Goal: Transaction & Acquisition: Purchase product/service

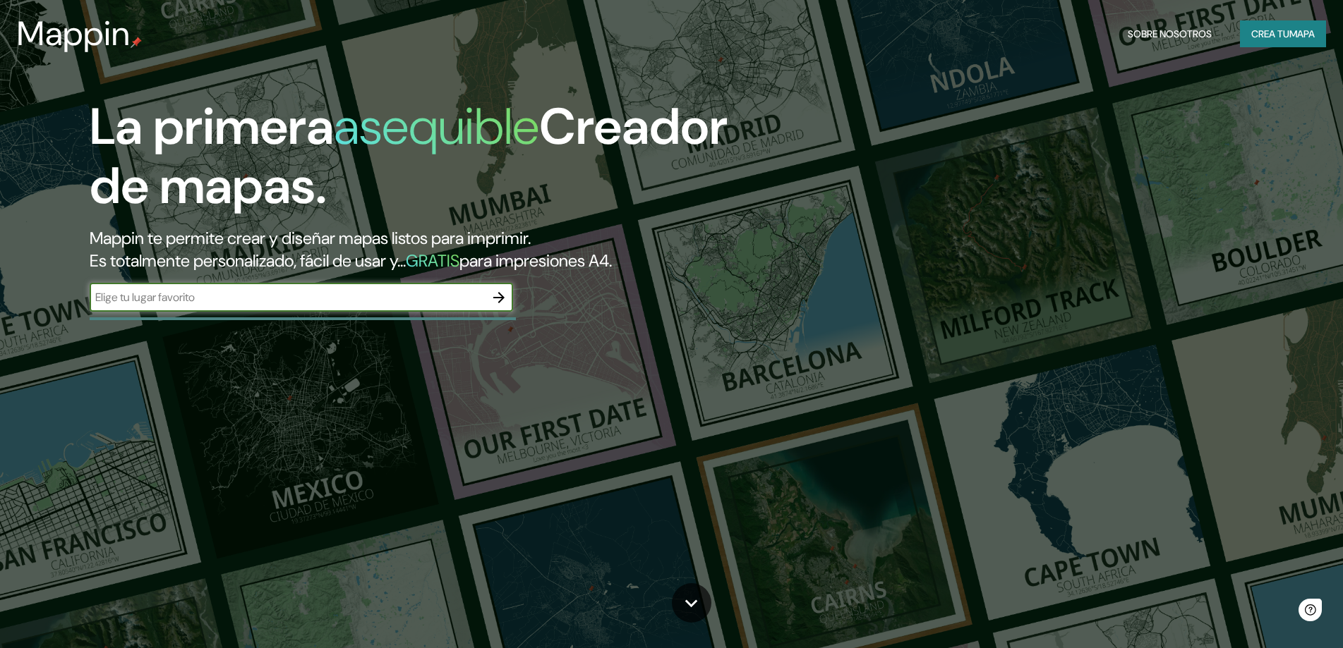
click at [184, 302] on input "text" at bounding box center [287, 297] width 395 height 16
click at [214, 301] on input "san [PERSON_NAME] provincia d [GEOGRAPHIC_DATA]" at bounding box center [287, 297] width 395 height 16
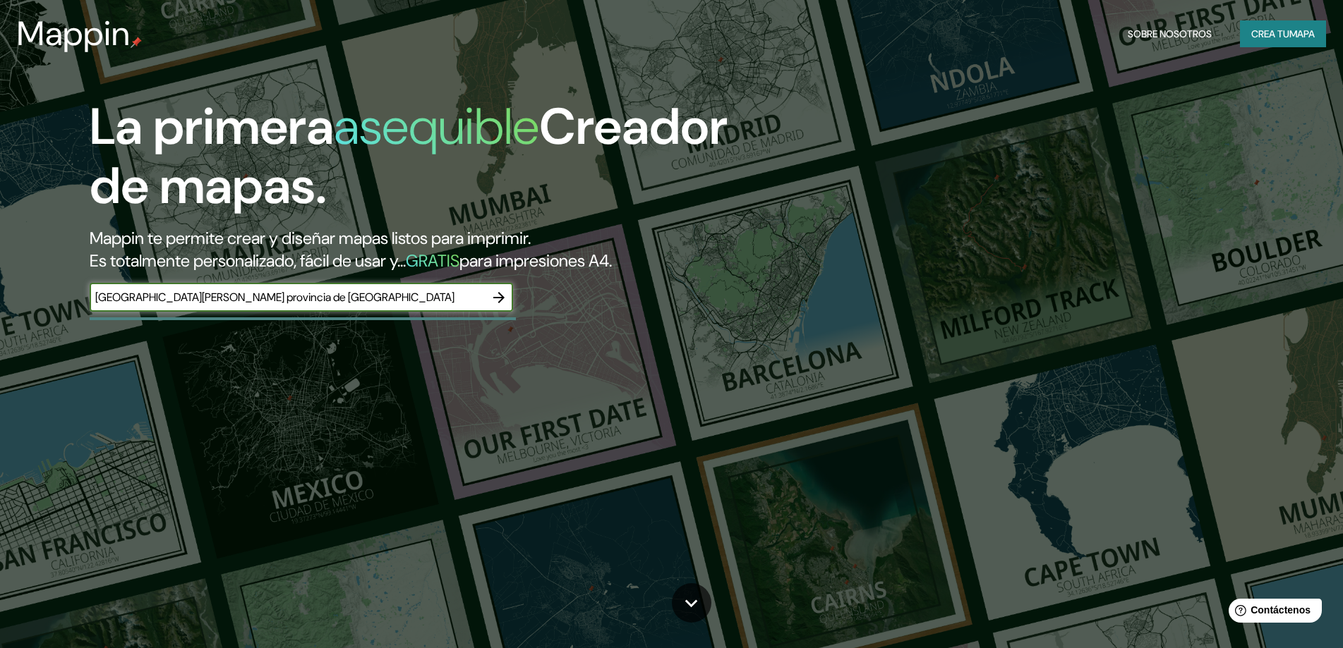
type input "[GEOGRAPHIC_DATA][PERSON_NAME] provincia de [GEOGRAPHIC_DATA]"
click at [496, 298] on icon "button" at bounding box center [498, 297] width 17 height 17
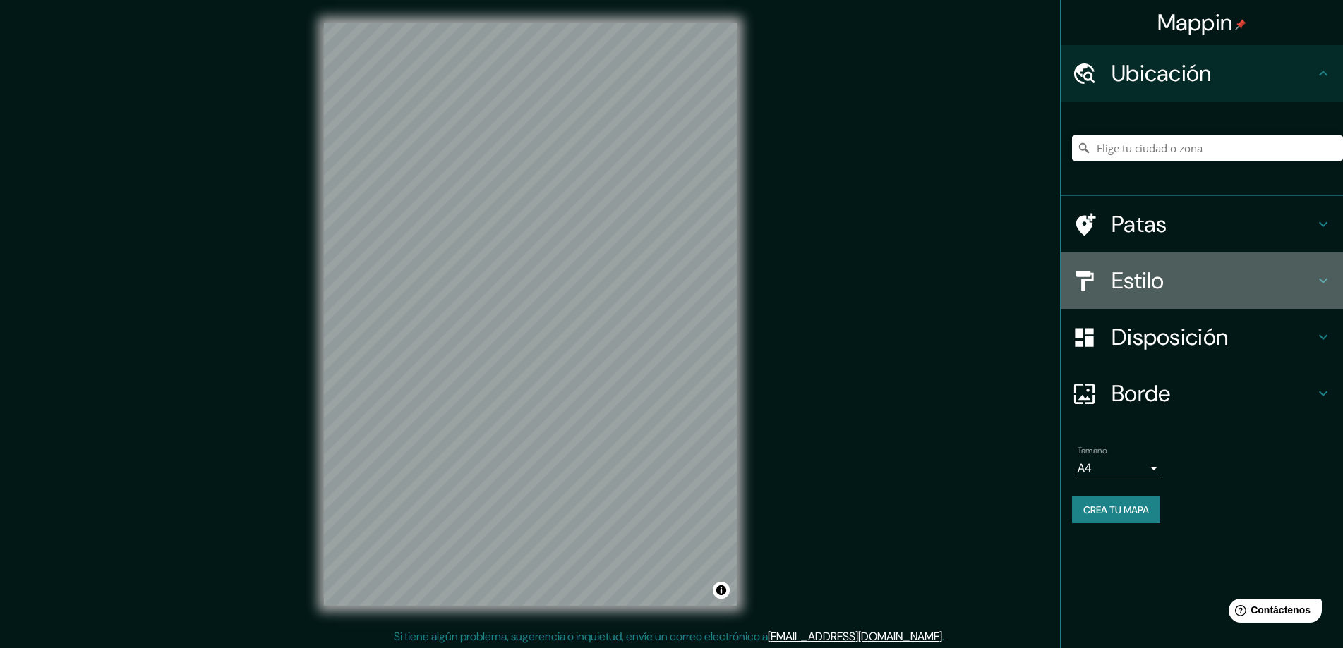
click at [1169, 274] on h4 "Estilo" at bounding box center [1212, 281] width 203 height 28
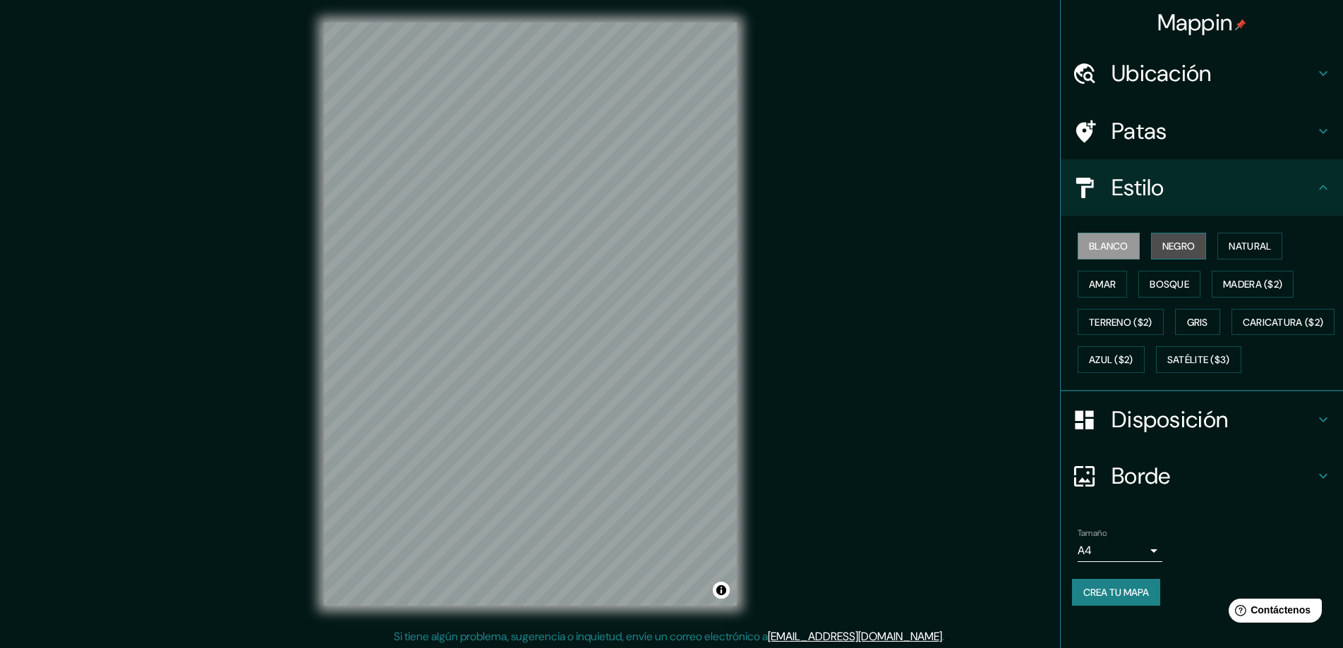
click at [1176, 236] on button "Negro" at bounding box center [1179, 246] width 56 height 27
click at [1243, 238] on font "Natural" at bounding box center [1249, 246] width 42 height 18
click at [1092, 296] on button "Amar" at bounding box center [1101, 284] width 49 height 27
click at [1173, 287] on font "Bosque" at bounding box center [1169, 284] width 40 height 13
click at [1244, 287] on font "Madera ($2)" at bounding box center [1252, 284] width 59 height 13
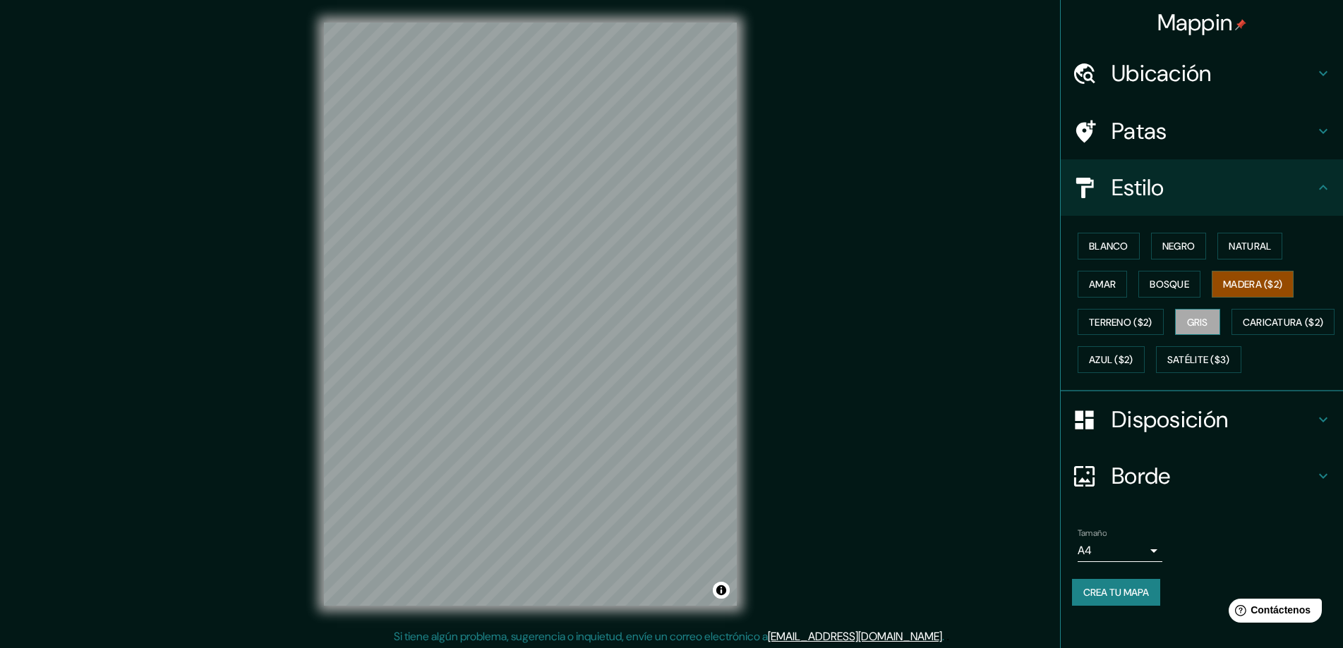
click at [1176, 325] on button "Gris" at bounding box center [1197, 322] width 45 height 27
click at [1134, 320] on font "Terreno ($2)" at bounding box center [1121, 322] width 64 height 13
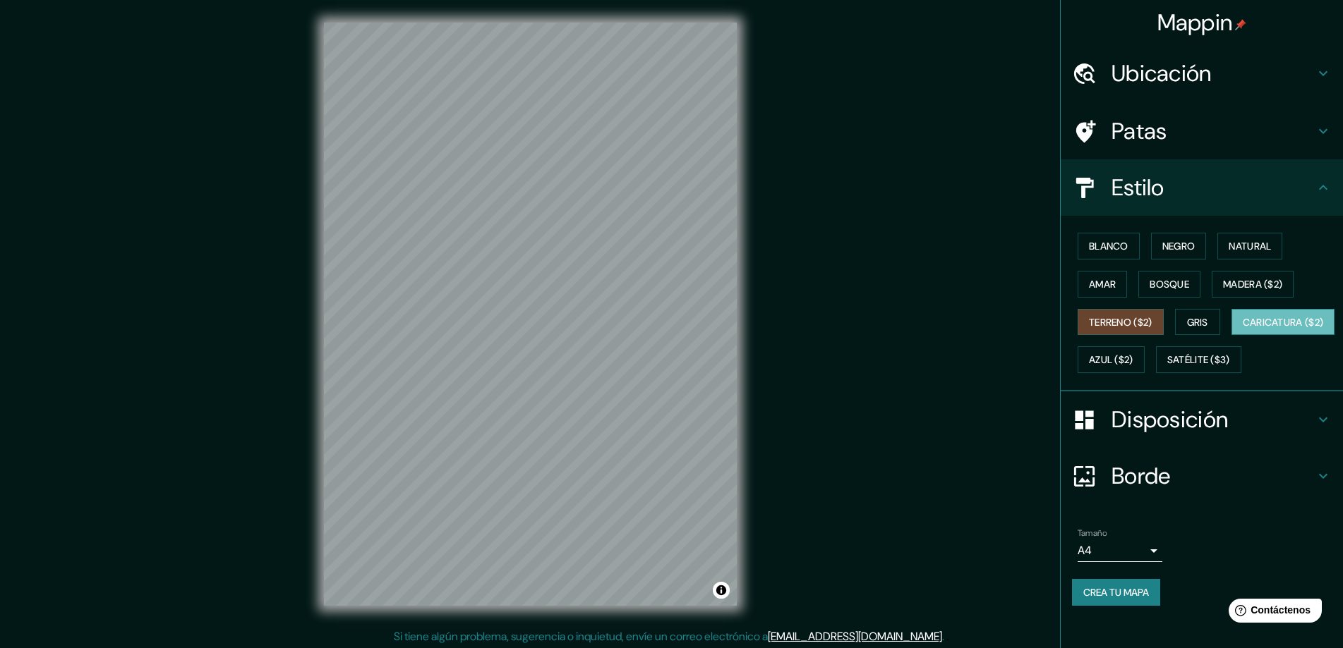
click at [1243, 329] on font "Caricatura ($2)" at bounding box center [1283, 322] width 81 height 13
click at [1133, 359] on font "Azul ($2)" at bounding box center [1111, 360] width 44 height 13
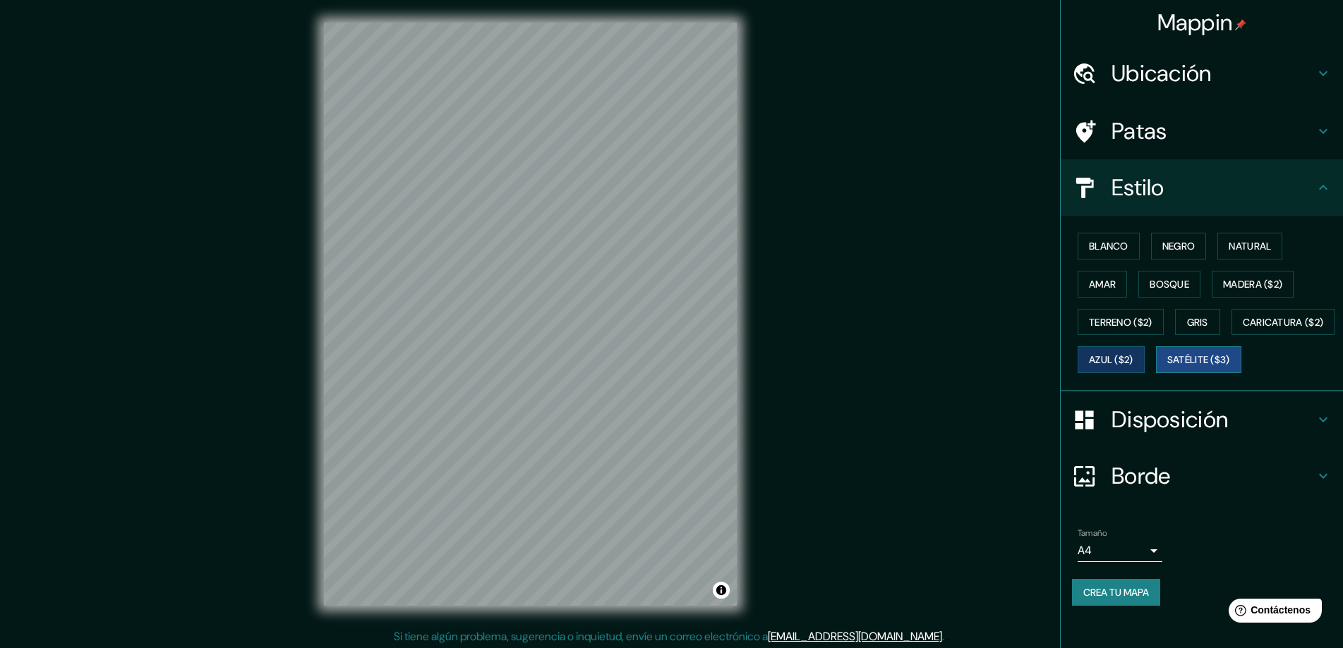
click at [1167, 369] on font "Satélite ($3)" at bounding box center [1198, 360] width 63 height 18
click at [752, 429] on div "© Mapbox © OpenStreetMap Improve this map © Maxar" at bounding box center [530, 314] width 458 height 629
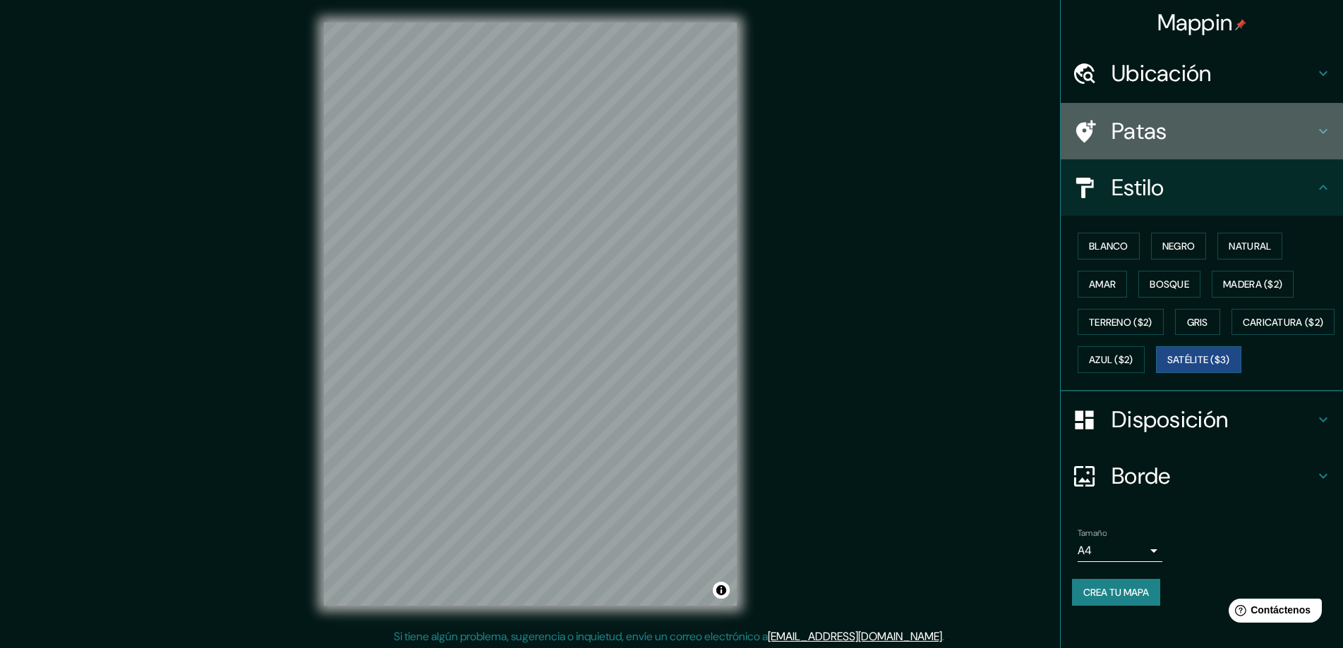
click at [1130, 120] on font "Patas" at bounding box center [1139, 131] width 56 height 30
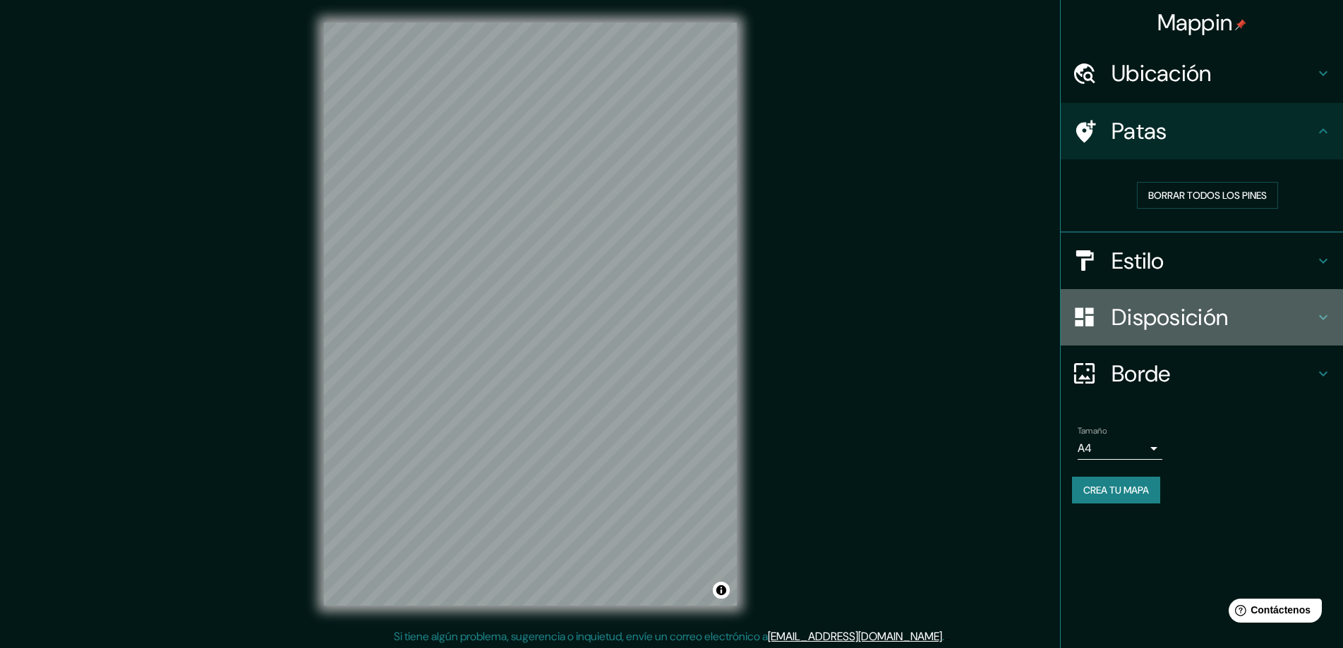
click at [1159, 328] on font "Disposición" at bounding box center [1169, 318] width 116 height 30
